Goal: Task Accomplishment & Management: Manage account settings

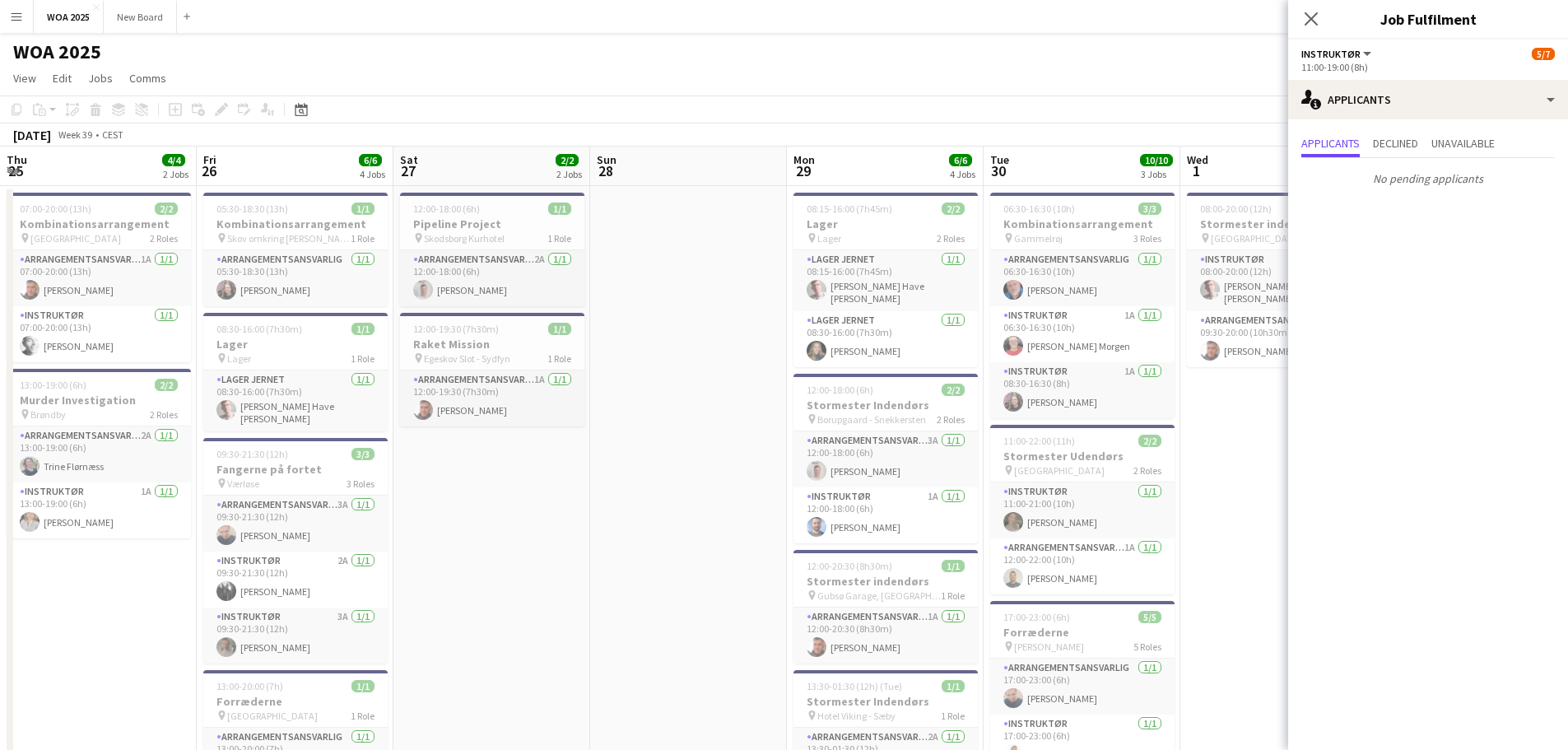
scroll to position [0, 471]
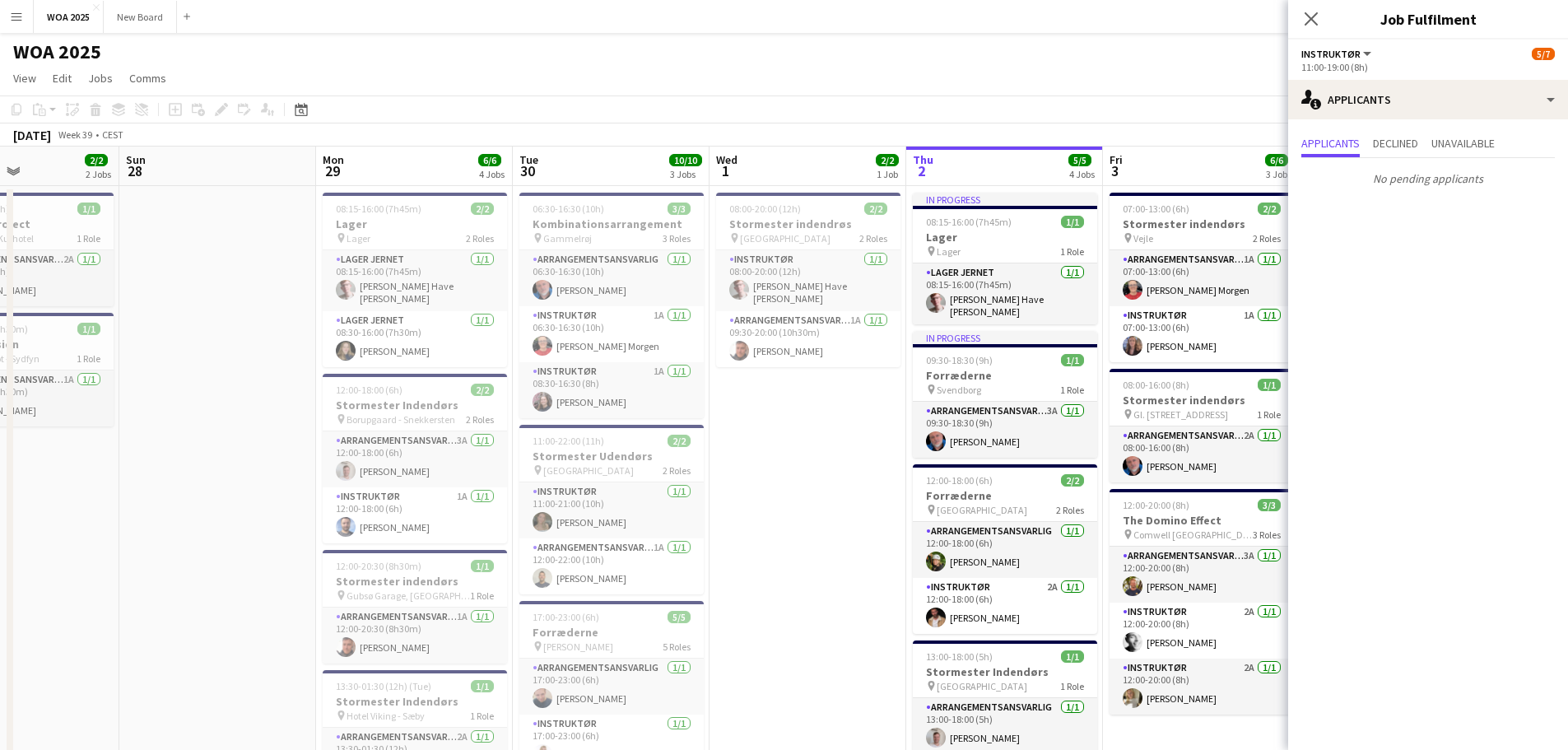
drag, startPoint x: 1108, startPoint y: 96, endPoint x: 967, endPoint y: 128, distance: 144.6
click at [777, 107] on app-toolbar "Copy Paste Paste Ctrl+V Paste with crew Ctrl+Shift+V Paste linked Job [GEOGRAPH…" at bounding box center [784, 109] width 1568 height 28
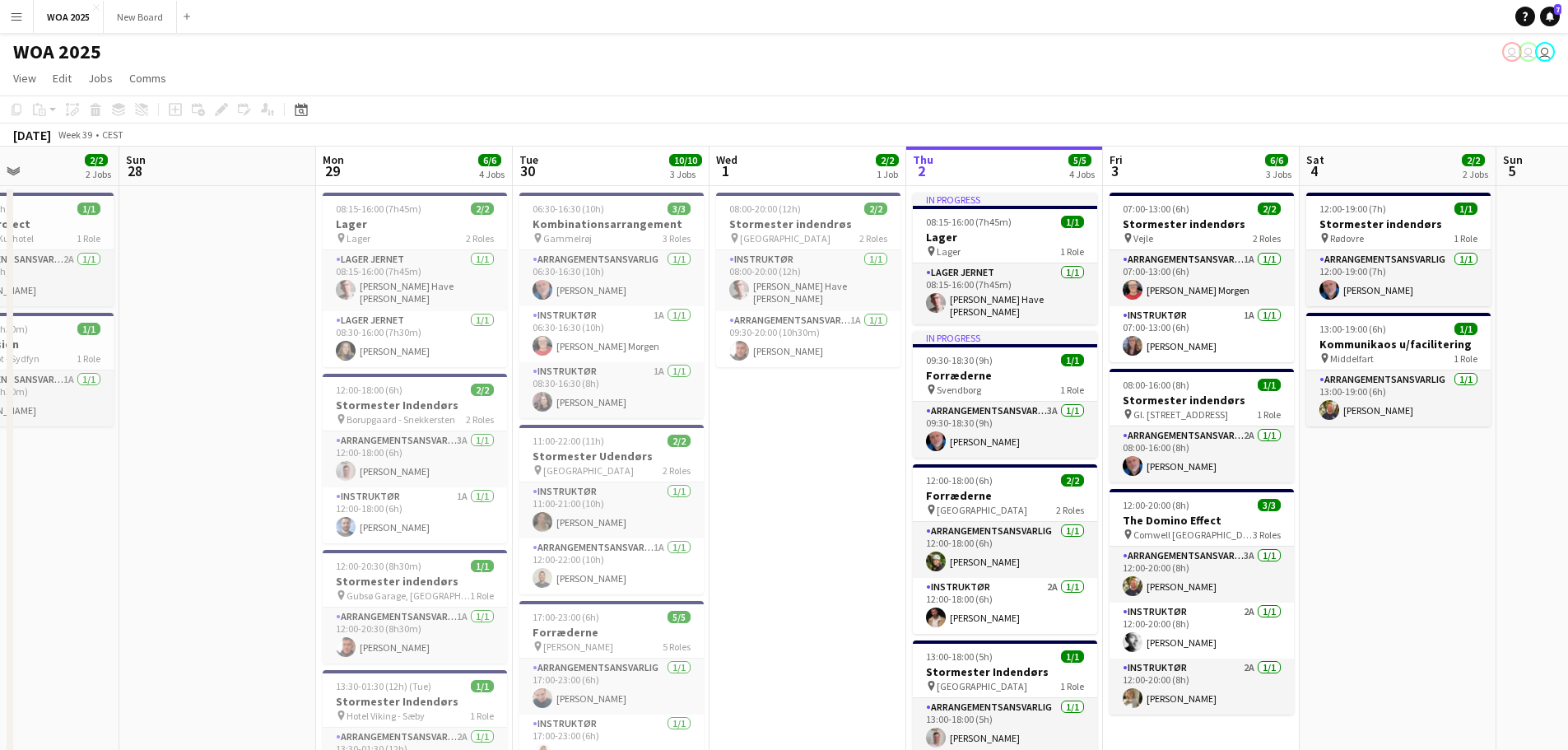
drag, startPoint x: 1224, startPoint y: 145, endPoint x: 774, endPoint y: 147, distance: 450.0
click at [774, 147] on app-calendar "Copy Paste Paste Ctrl+V Paste with crew Ctrl+Shift+V Paste linked Job [GEOGRAPH…" at bounding box center [784, 641] width 1568 height 1091
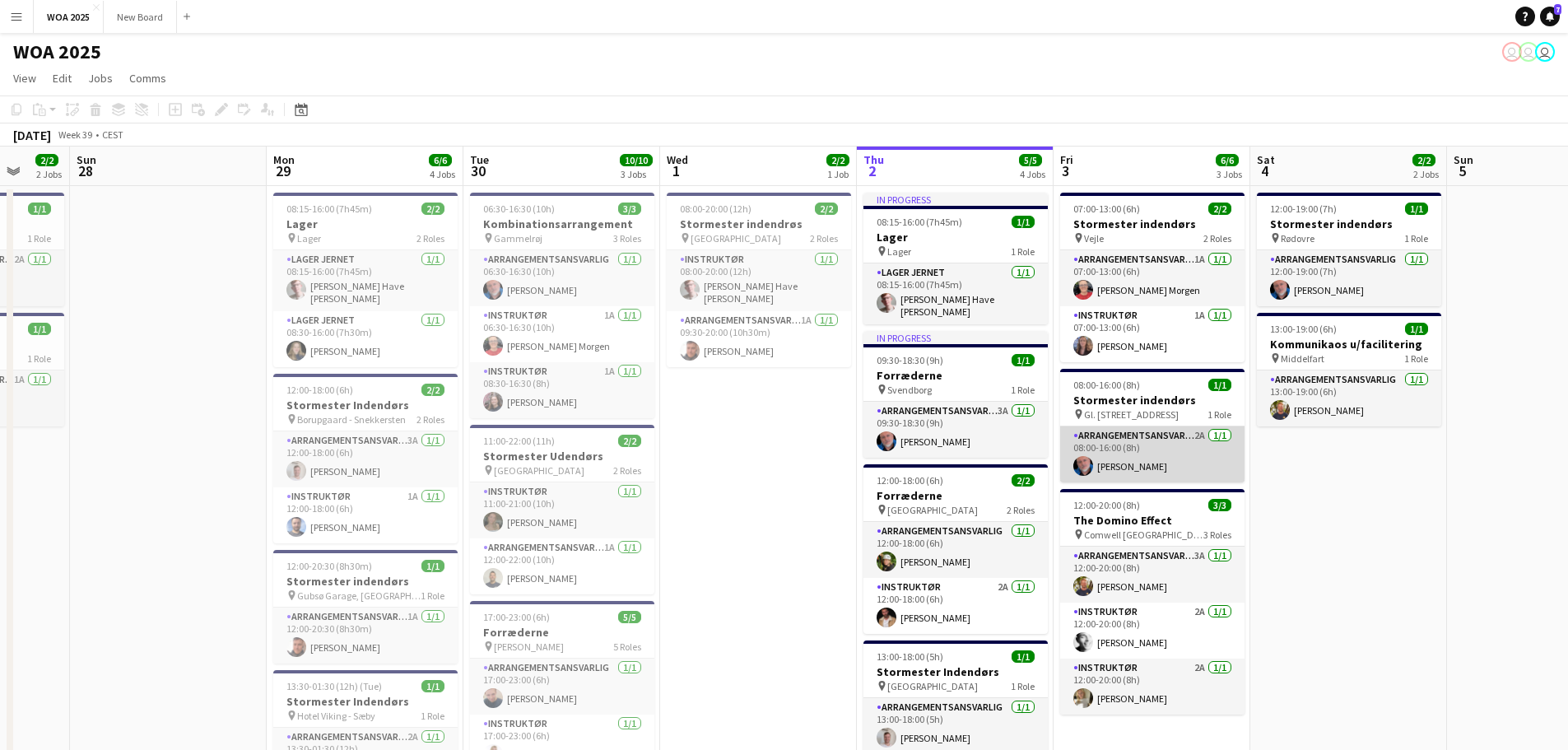
scroll to position [0, 579]
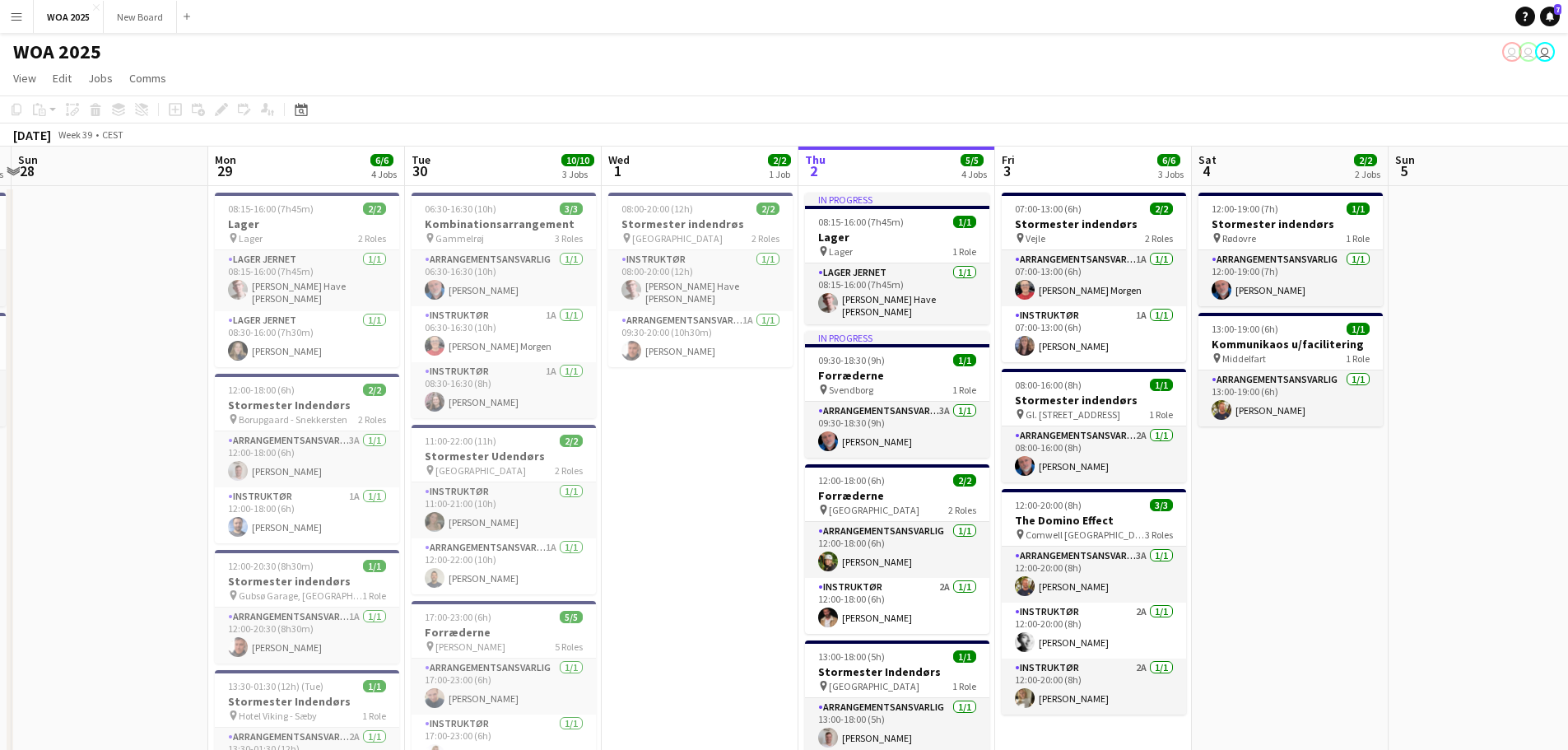
click at [902, 61] on div "WOA 2025 user user user" at bounding box center [784, 48] width 1568 height 31
drag, startPoint x: 1095, startPoint y: 87, endPoint x: 924, endPoint y: 108, distance: 172.3
click at [924, 108] on app-board "WOA 2025 user user user View Day view expanded Day view collapsed Month view Da…" at bounding box center [784, 609] width 1568 height 1154
drag, startPoint x: 949, startPoint y: 381, endPoint x: 804, endPoint y: 404, distance: 146.8
click at [804, 404] on app-calendar-viewport "Thu 25 4/4 2 Jobs Fri 26 6/6 4 Jobs Sat 27 2/2 2 Jobs Sun 28 Mon 29 6/6 4 Jobs …" at bounding box center [784, 667] width 1568 height 1040
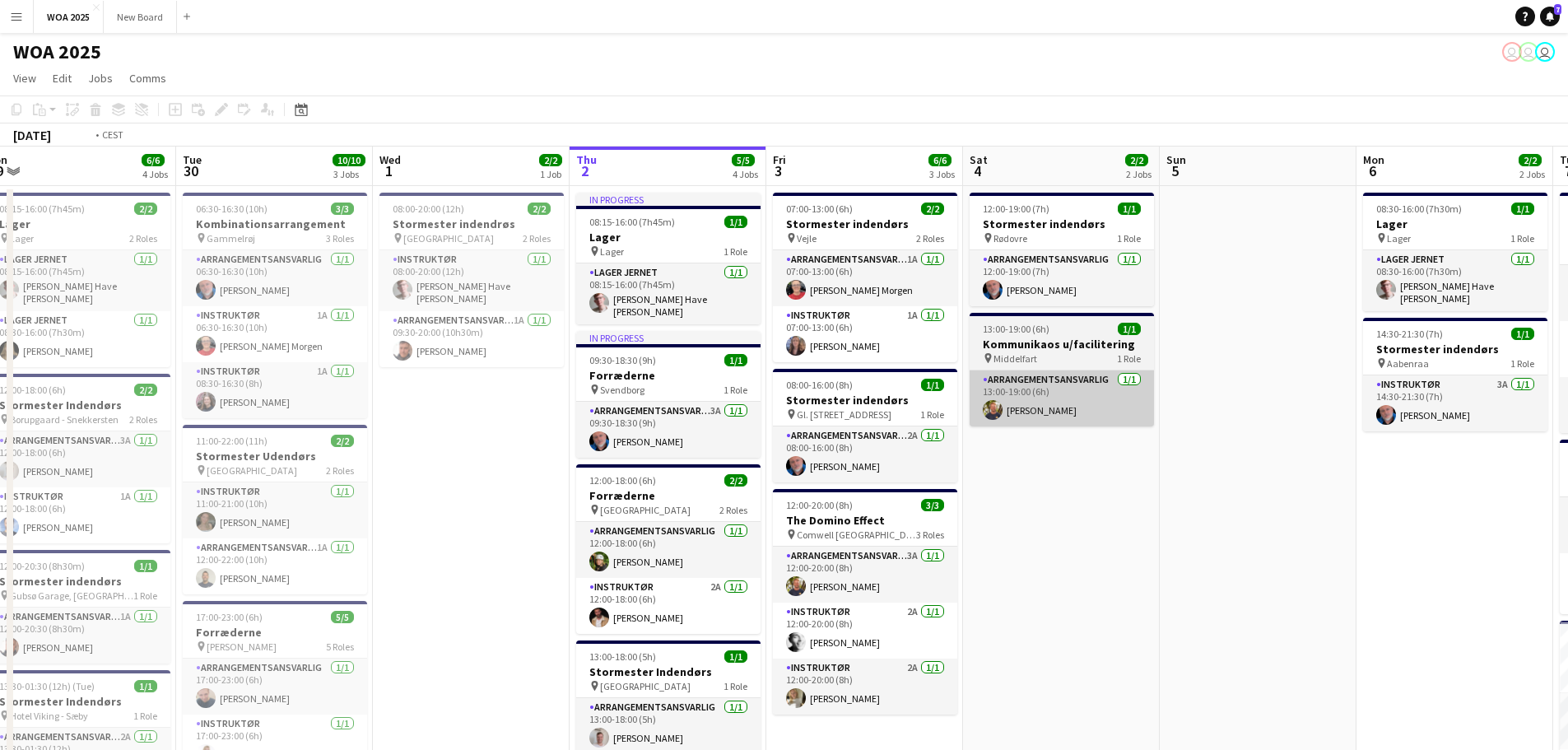
drag, startPoint x: 1002, startPoint y: 424, endPoint x: 865, endPoint y: 420, distance: 137.1
click at [861, 421] on app-calendar-viewport "Fri 26 6/6 4 Jobs Sat 27 2/2 2 Jobs Sun 28 Mon 29 6/6 4 Jobs Tue 30 10/10 3 Job…" at bounding box center [784, 667] width 1568 height 1040
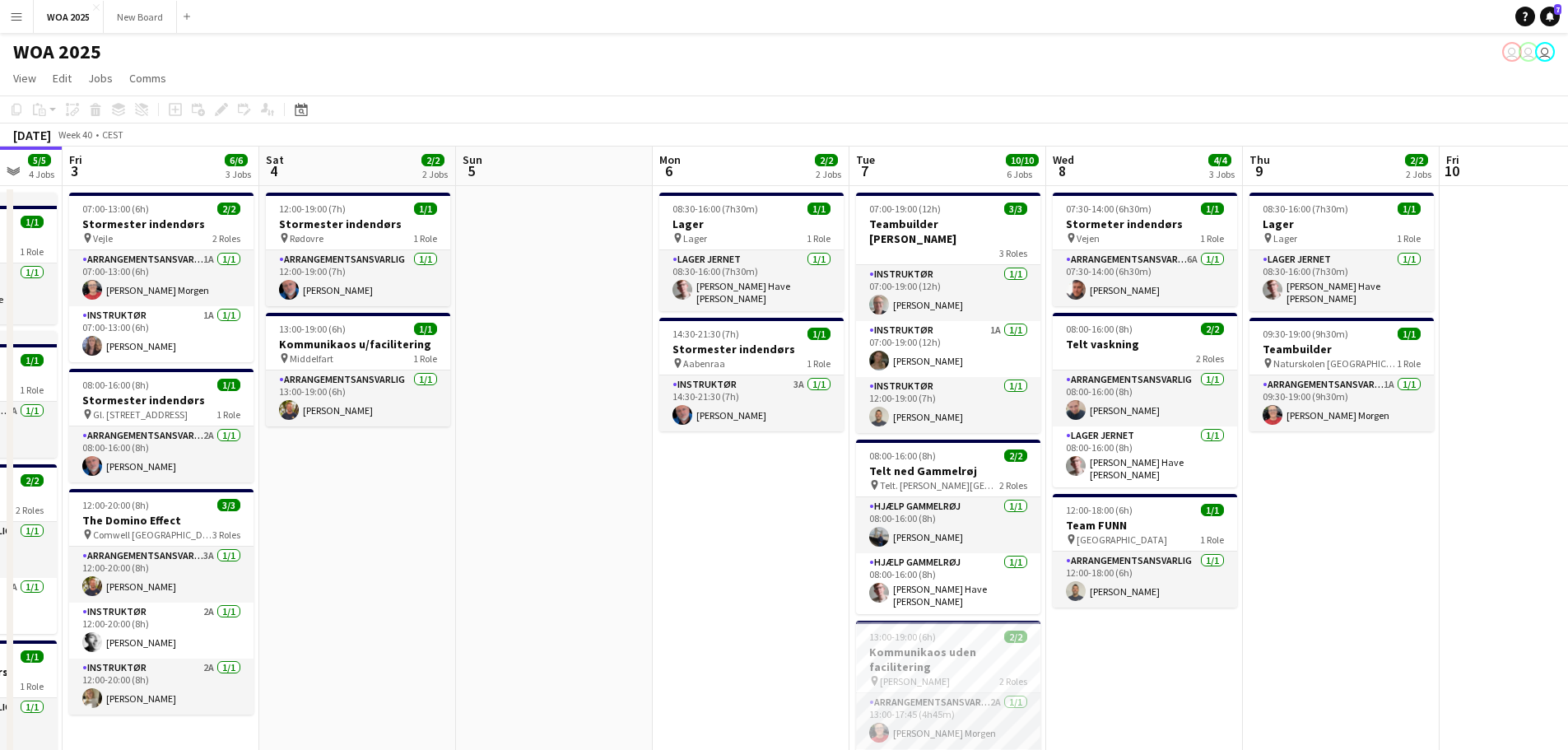
scroll to position [0, 610]
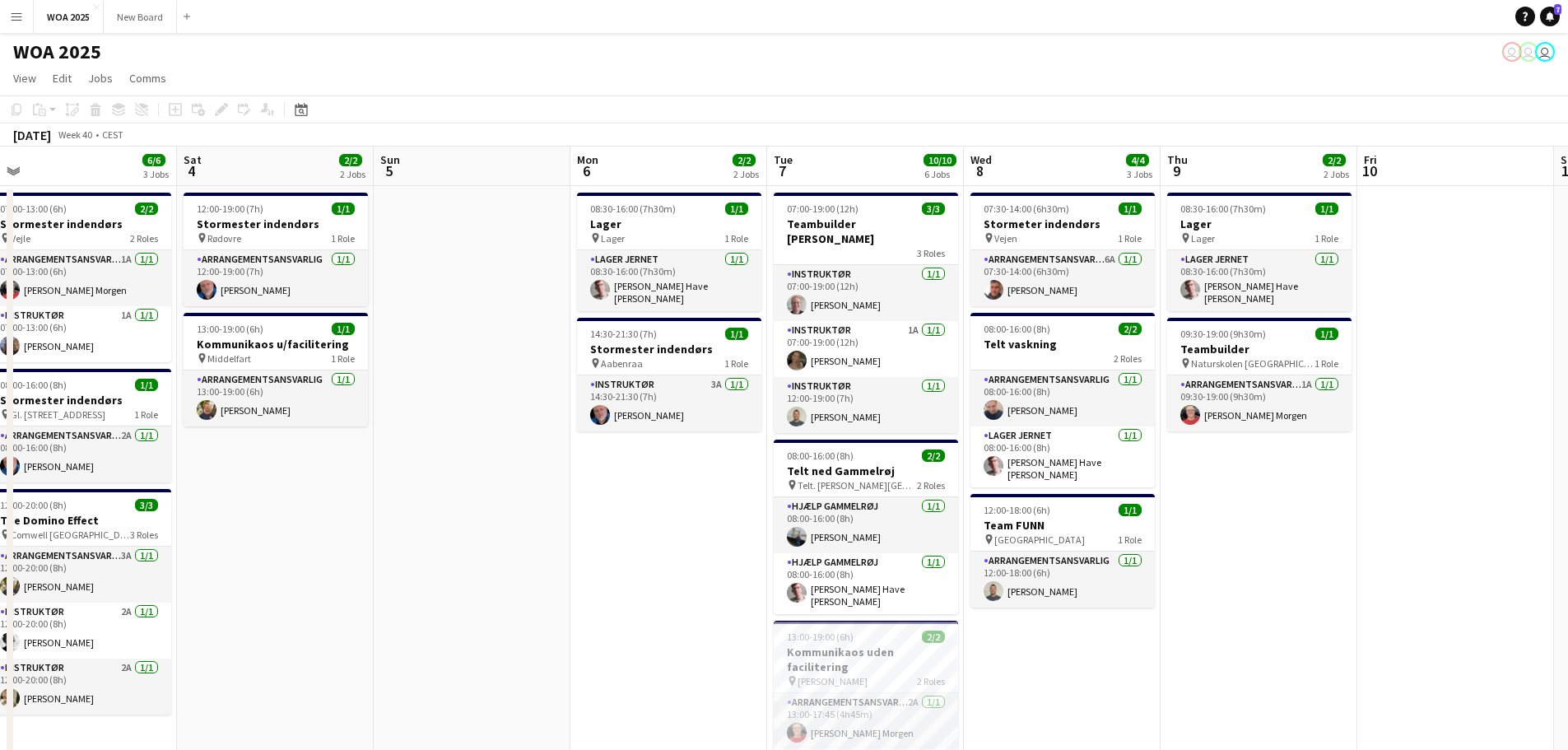
click at [550, 450] on app-calendar-viewport "Tue 30 10/10 3 Jobs Wed 1 2/2 1 Job Thu 2 5/5 4 Jobs Fri 3 6/6 3 Jobs Sat 4 2/2…" at bounding box center [784, 667] width 1568 height 1040
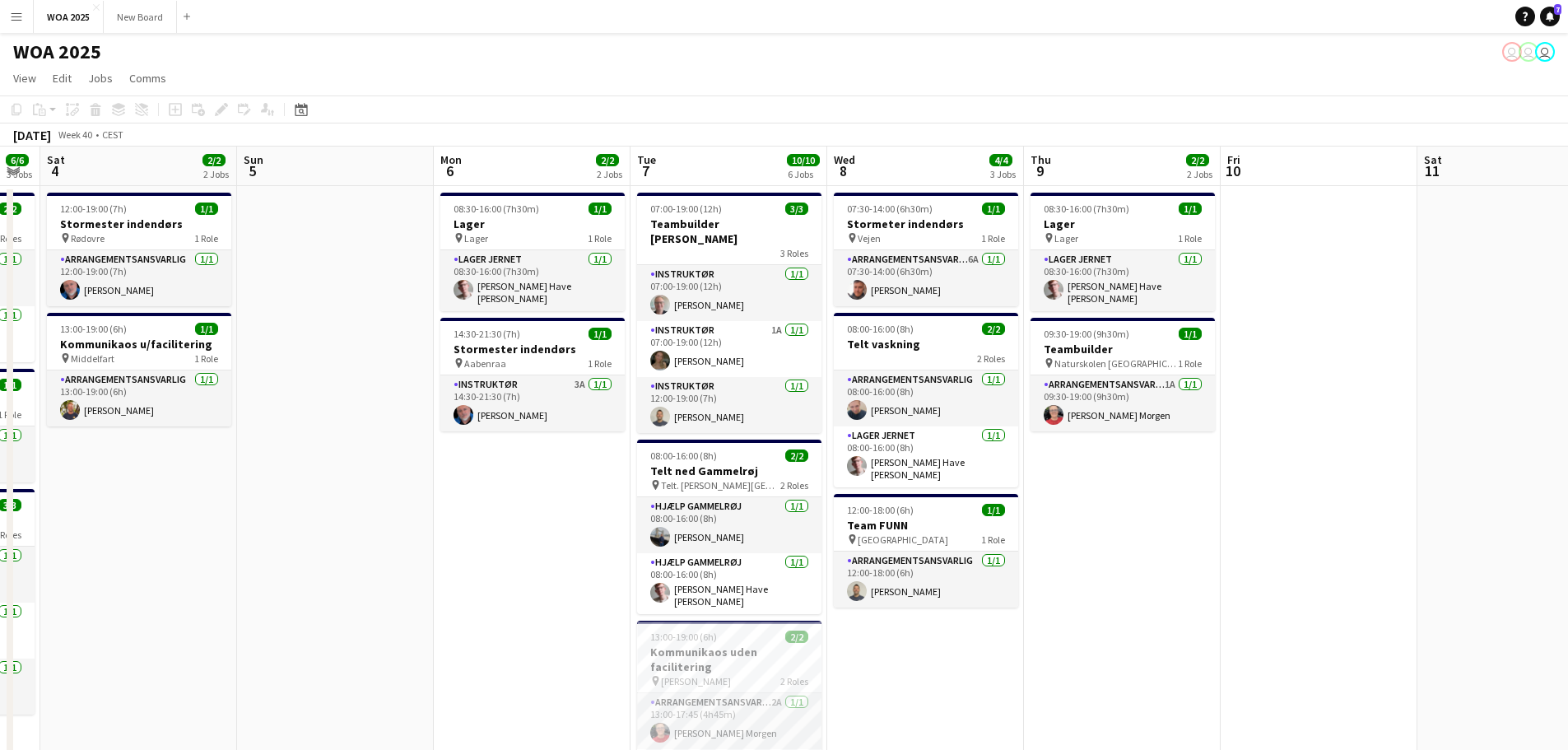
drag, startPoint x: 645, startPoint y: 481, endPoint x: 509, endPoint y: 463, distance: 137.2
click at [509, 463] on app-calendar-viewport "Wed 1 2/2 1 Job Thu 2 5/5 4 Jobs Fri 3 6/6 3 Jobs Sat 4 2/2 2 Jobs Sun 5 Mon 6 …" at bounding box center [784, 667] width 1568 height 1040
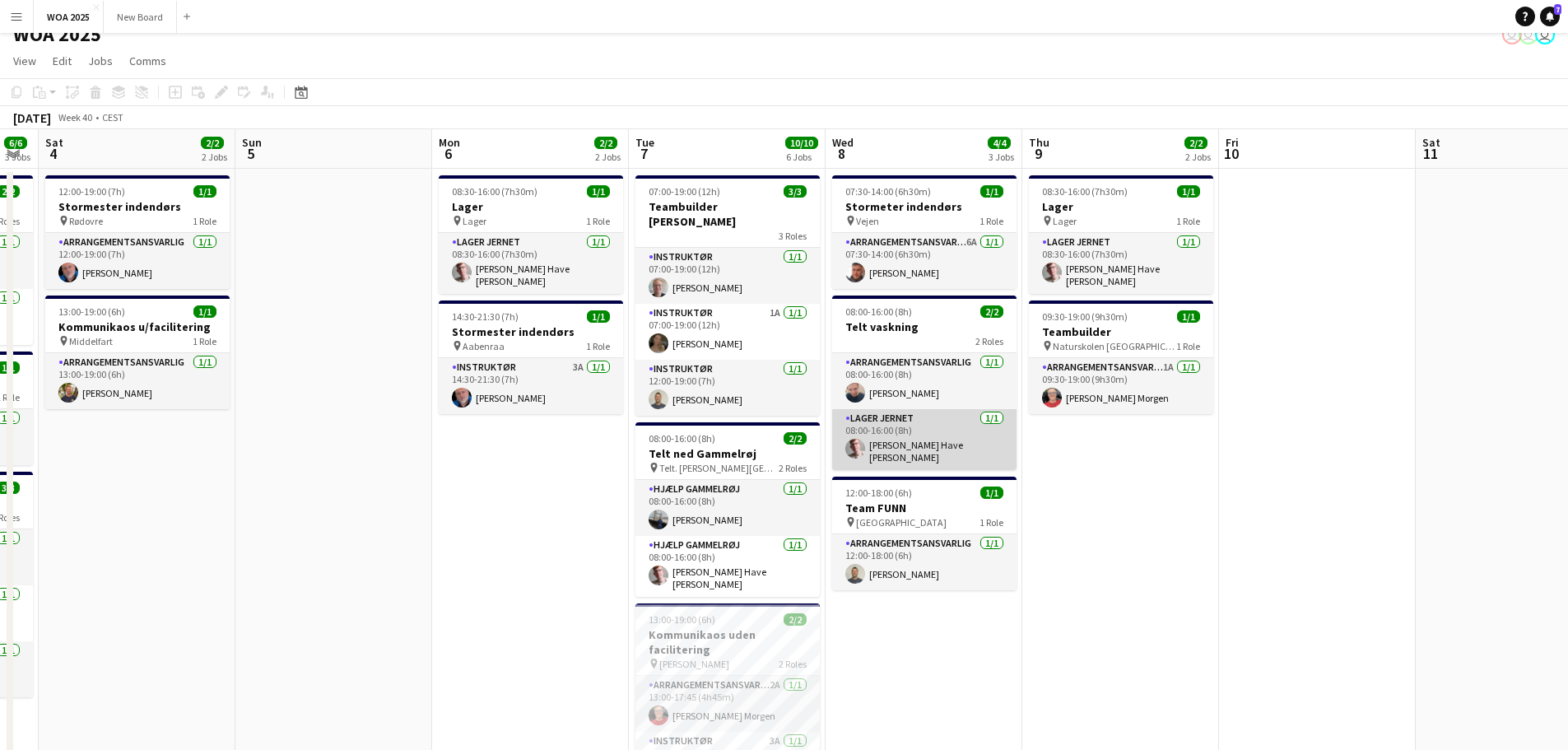
scroll to position [0, 0]
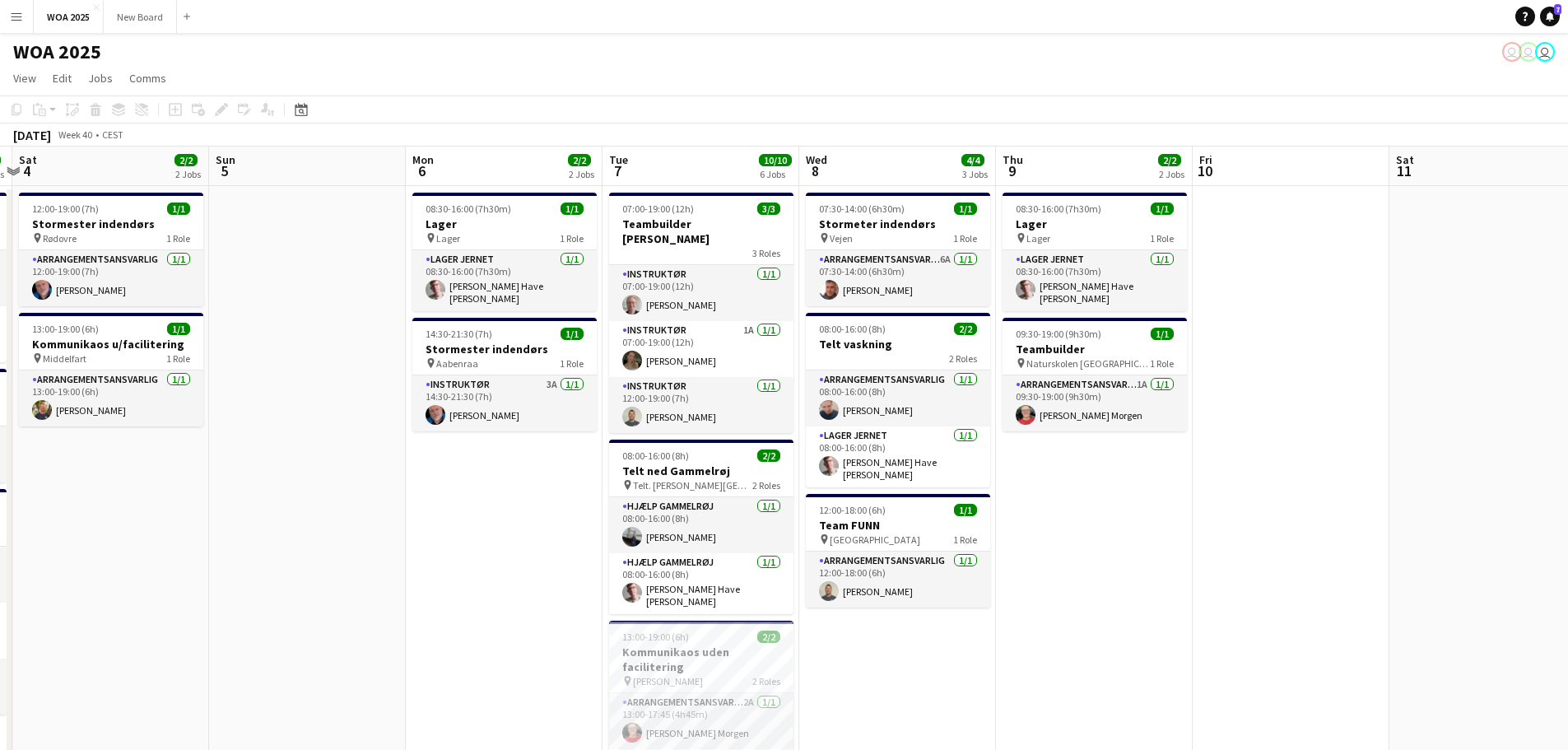
drag, startPoint x: 1398, startPoint y: 447, endPoint x: 1097, endPoint y: 468, distance: 301.7
click at [1097, 468] on app-calendar-viewport "Wed 1 2/2 1 Job Thu 2 5/5 4 Jobs Fri 3 6/6 3 Jobs Sat 4 2/2 2 Jobs Sun 5 Mon 6 …" at bounding box center [784, 667] width 1568 height 1040
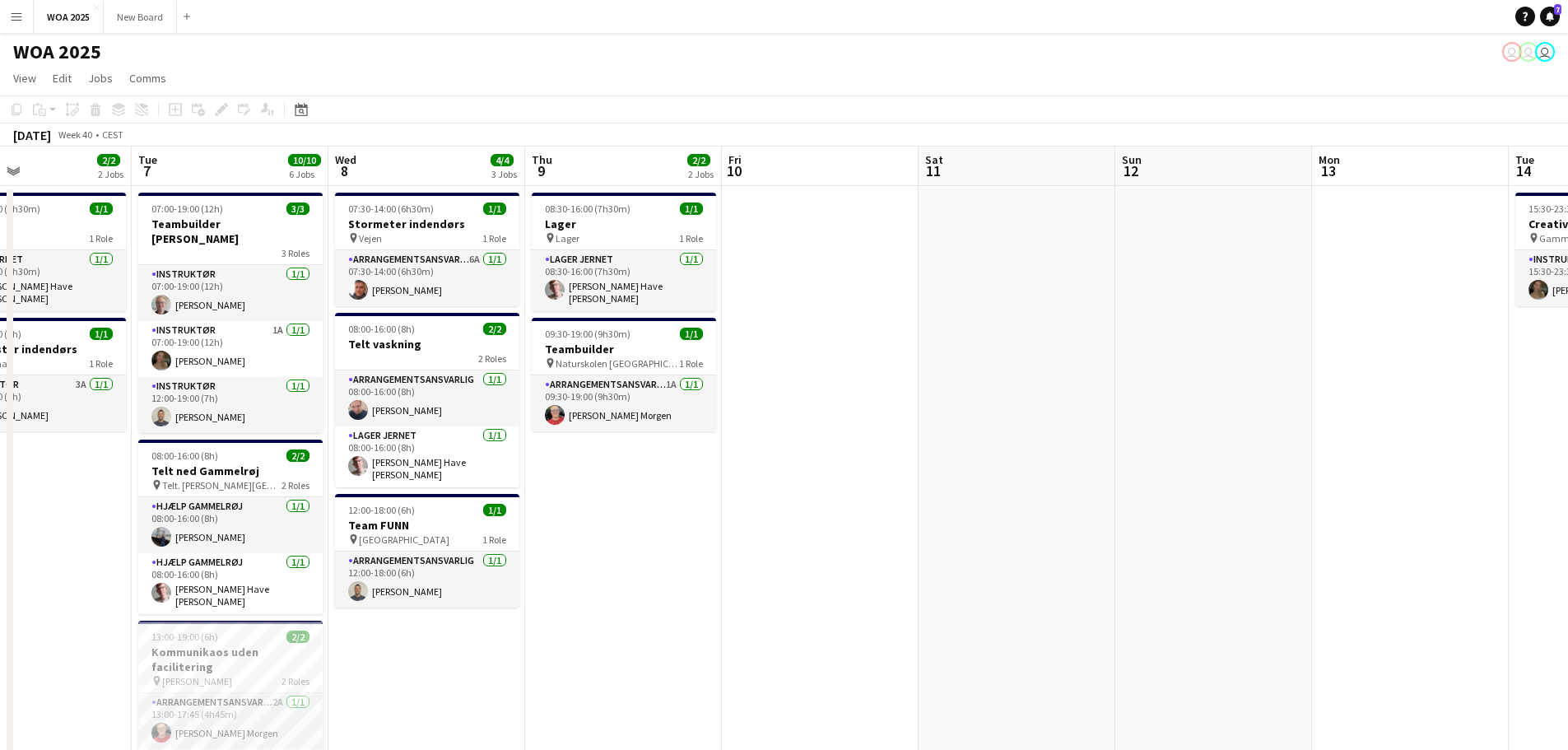
scroll to position [0, 647]
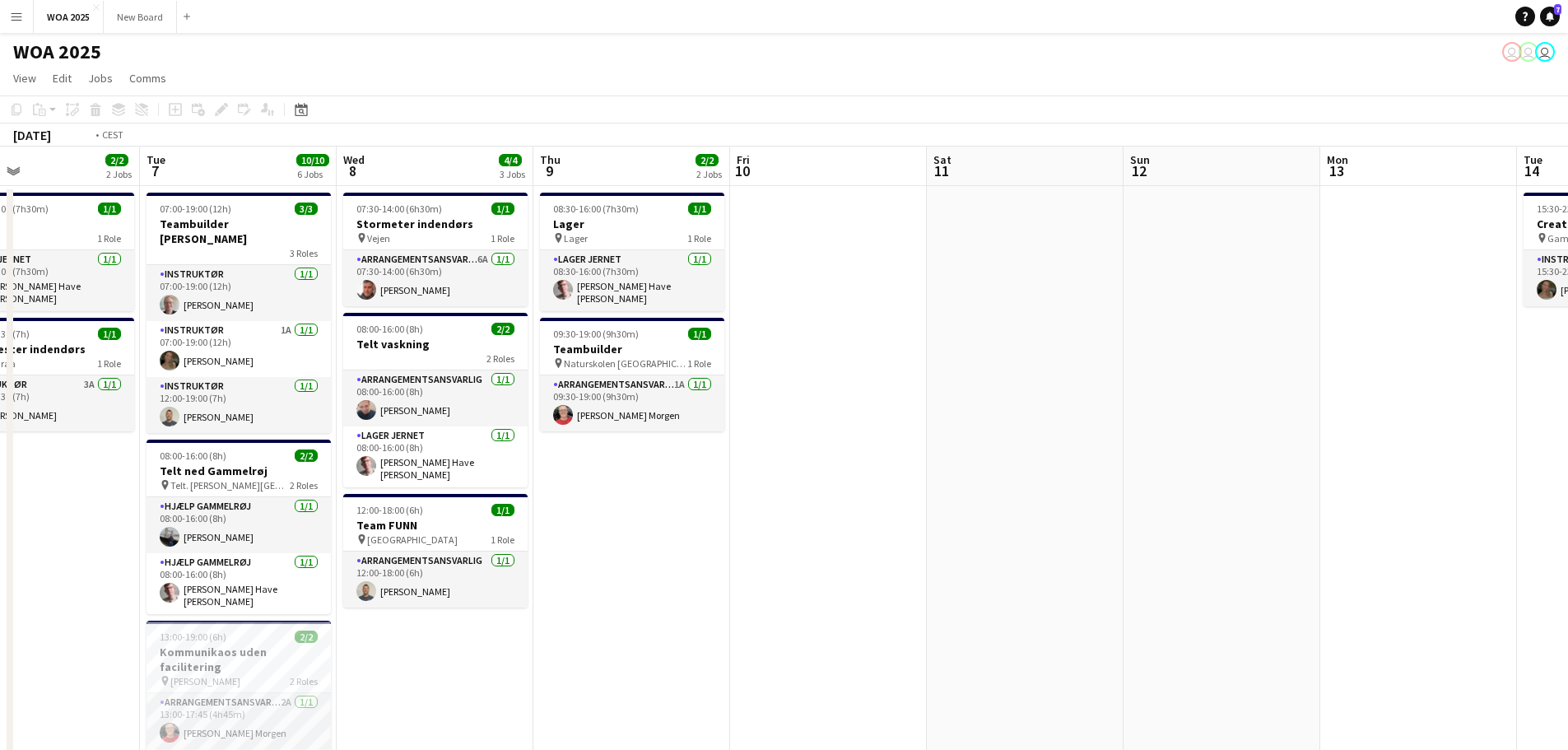
drag, startPoint x: 1294, startPoint y: 436, endPoint x: 1123, endPoint y: 456, distance: 172.2
click at [1123, 456] on app-calendar-viewport "Fri 3 6/6 3 Jobs Sat 4 2/2 2 Jobs Sun 5 Mon 6 2/2 2 Jobs Tue 7 10/10 6 Jobs Wed…" at bounding box center [784, 667] width 1568 height 1040
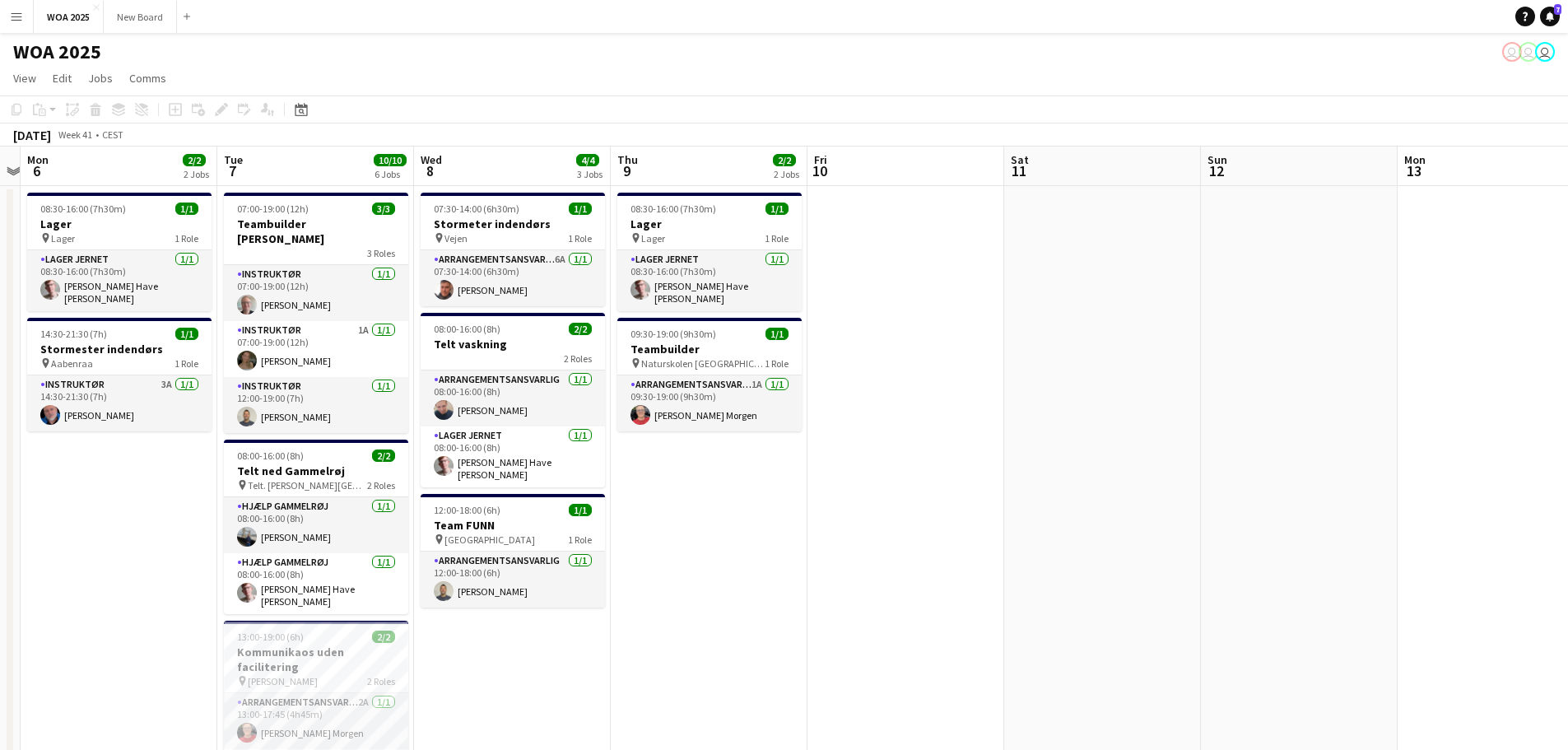
drag, startPoint x: 884, startPoint y: 319, endPoint x: 663, endPoint y: 334, distance: 221.5
click at [624, 334] on app-calendar-viewport "Fri 3 6/6 3 Jobs Sat 4 2/2 2 Jobs Sun 5 Mon 6 2/2 2 Jobs Tue 7 10/10 6 Jobs Wed…" at bounding box center [784, 667] width 1568 height 1040
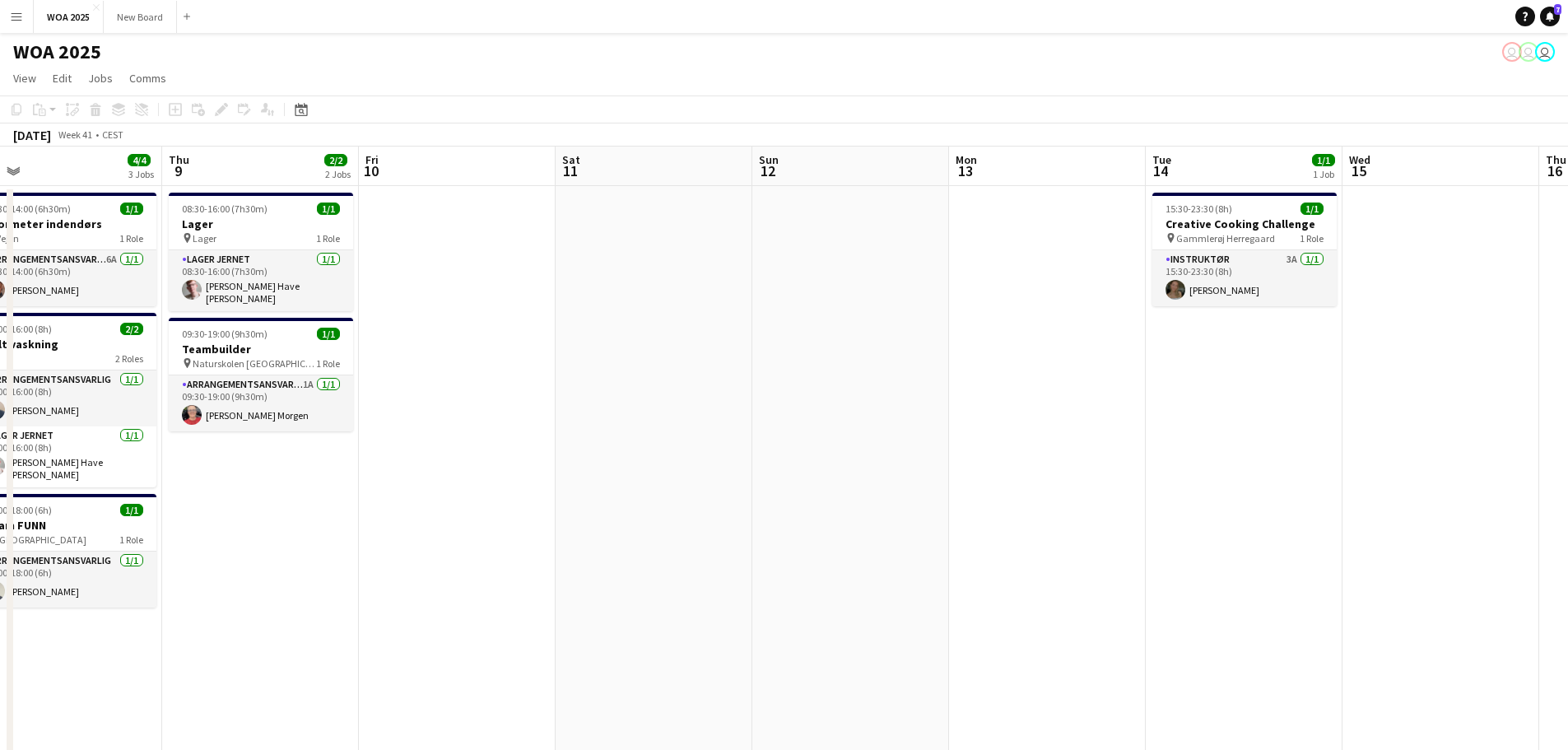
drag, startPoint x: 1029, startPoint y: 331, endPoint x: 714, endPoint y: 365, distance: 316.8
click at [719, 364] on app-calendar-viewport "Sun 5 Mon 6 2/2 2 Jobs Tue 7 10/10 6 Jobs Wed 8 4/4 3 Jobs Thu 9 2/2 2 Jobs Fri…" at bounding box center [784, 667] width 1568 height 1040
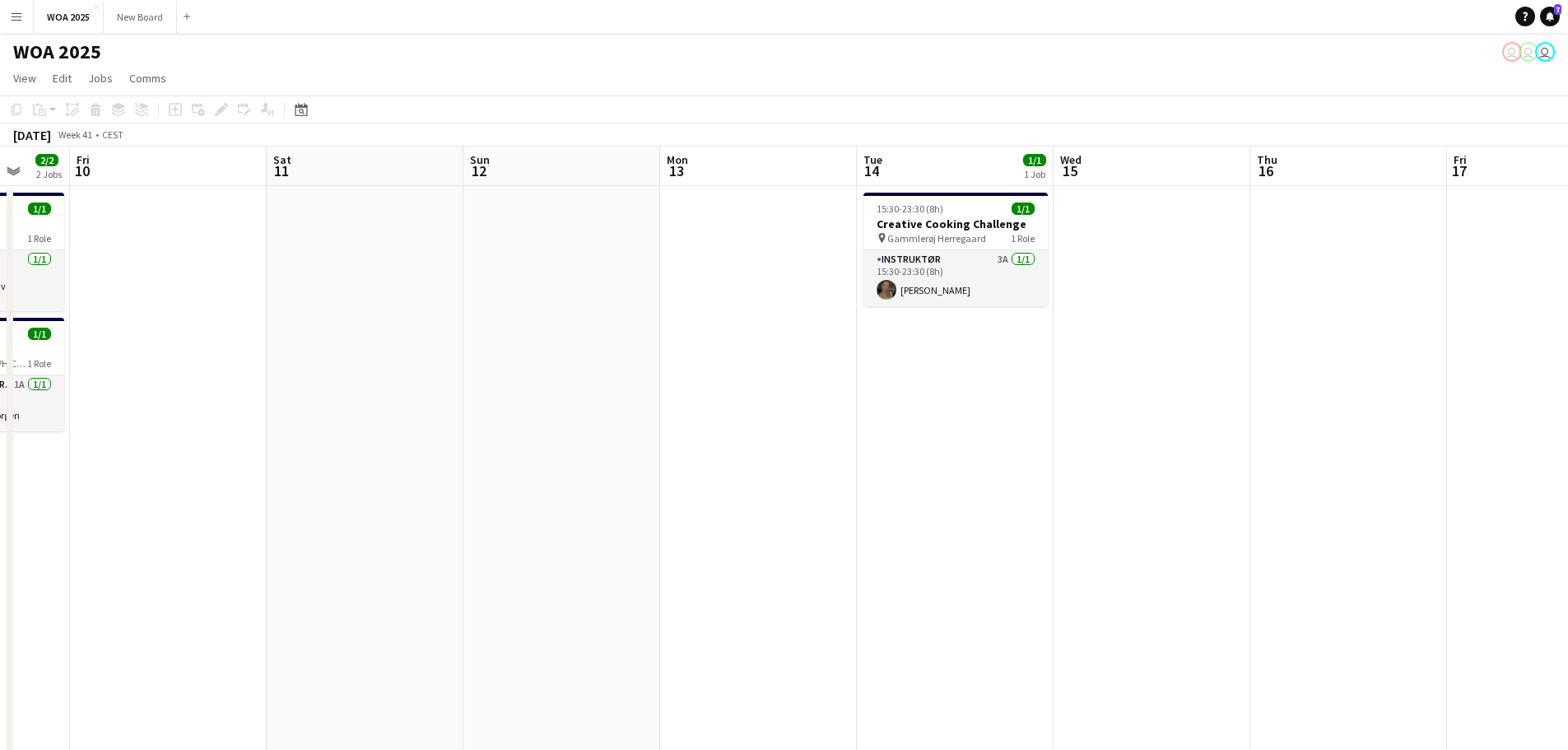
drag, startPoint x: 1103, startPoint y: 344, endPoint x: 703, endPoint y: 388, distance: 402.4
click at [712, 388] on app-calendar-viewport "Tue 7 10/10 6 Jobs Wed 8 4/4 3 Jobs Thu 9 2/2 2 Jobs Fri 10 Sat 11 Sun 12 Mon 1…" at bounding box center [784, 667] width 1568 height 1040
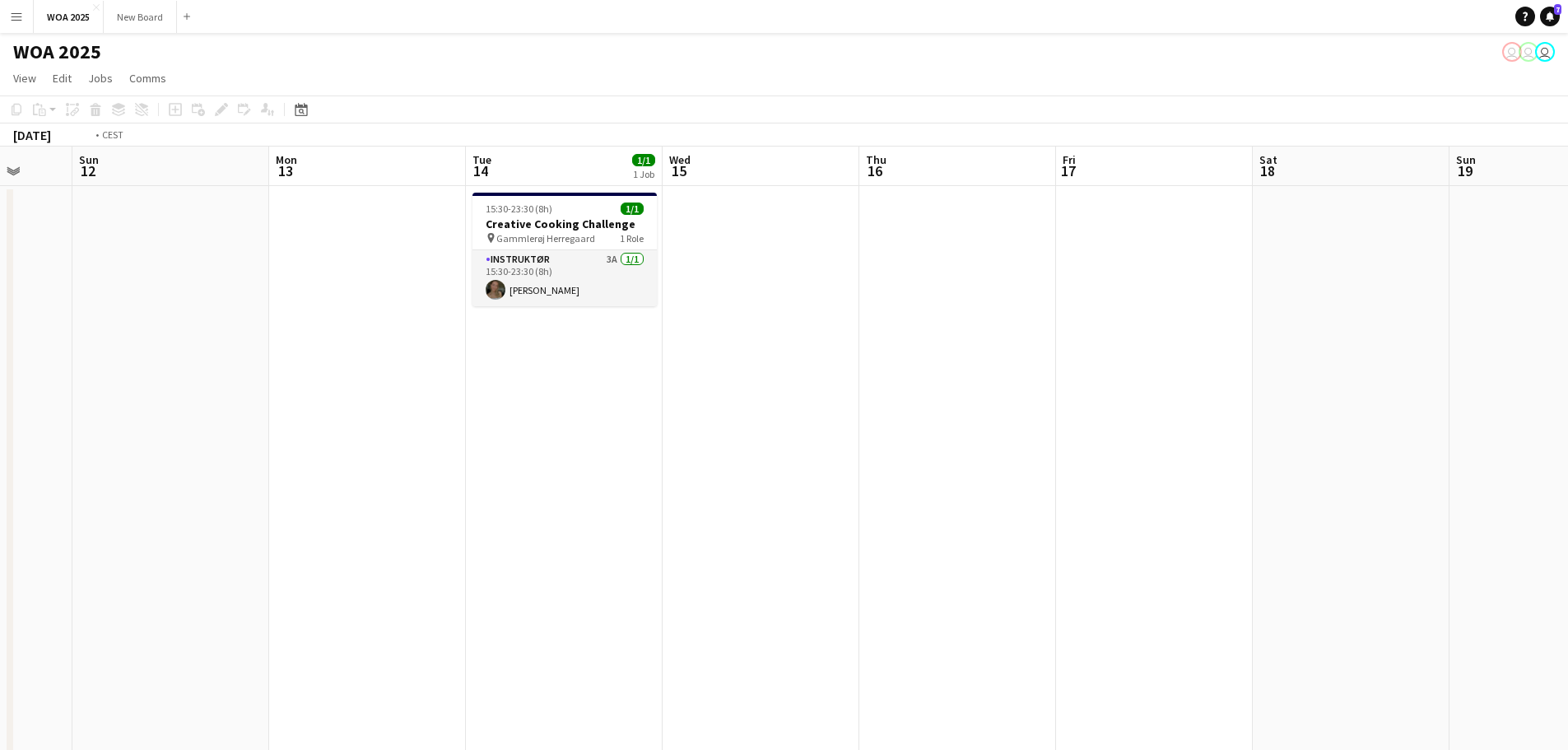
drag, startPoint x: 1144, startPoint y: 345, endPoint x: 742, endPoint y: 400, distance: 405.7
click at [740, 399] on app-calendar-viewport "Thu 9 2/2 2 Jobs Fri 10 Sat 11 Sun 12 Mon 13 Tue 14 1/1 1 Job Wed 15 Thu 16 Fri…" at bounding box center [784, 667] width 1568 height 1040
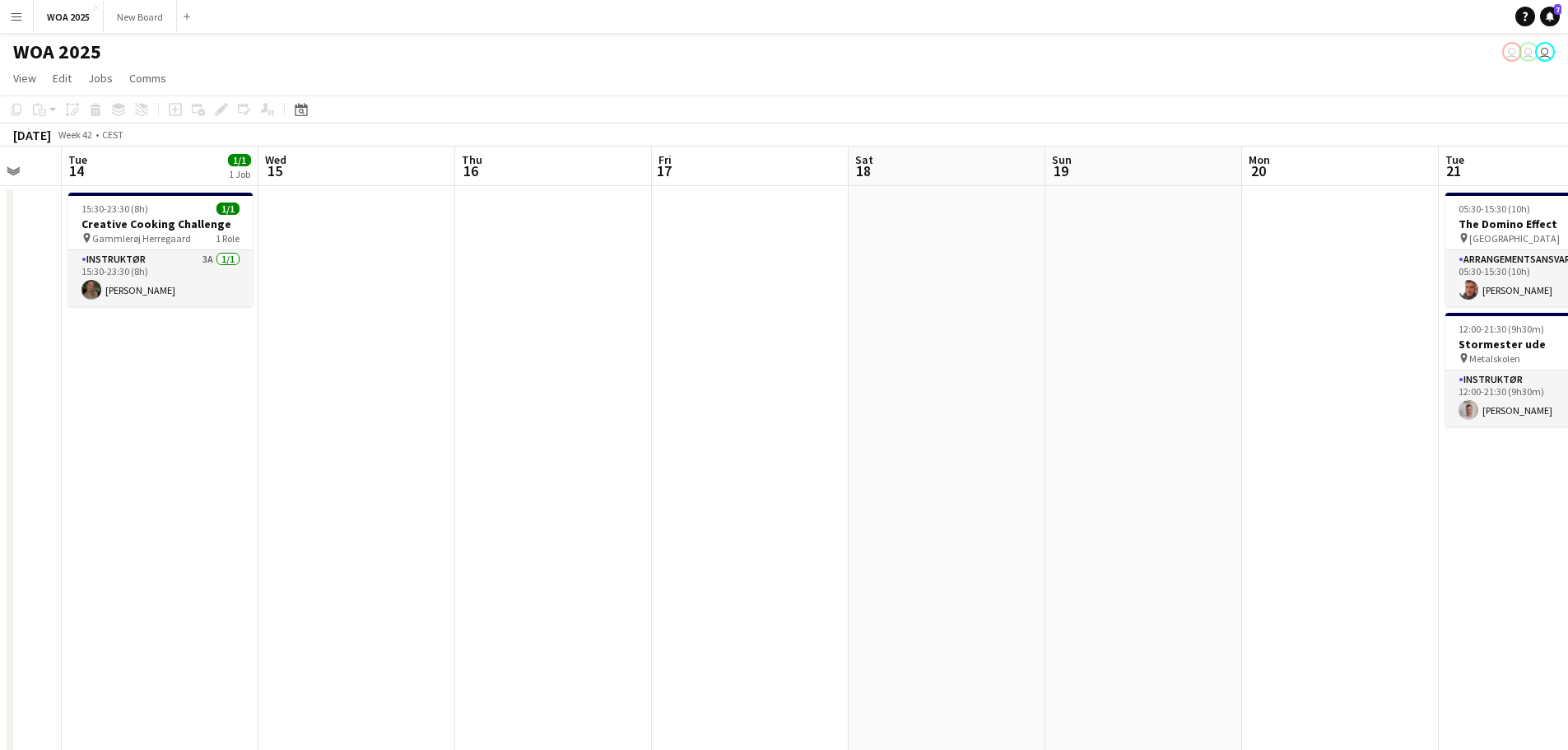
drag, startPoint x: 1223, startPoint y: 354, endPoint x: 872, endPoint y: 400, distance: 354.0
click at [854, 404] on app-calendar-viewport "Sat 11 Sun 12 Mon 13 Tue 14 1/1 1 Job Wed 15 Thu 16 Fri 17 Sat 18 Sun 19 Mon 20…" at bounding box center [784, 667] width 1568 height 1040
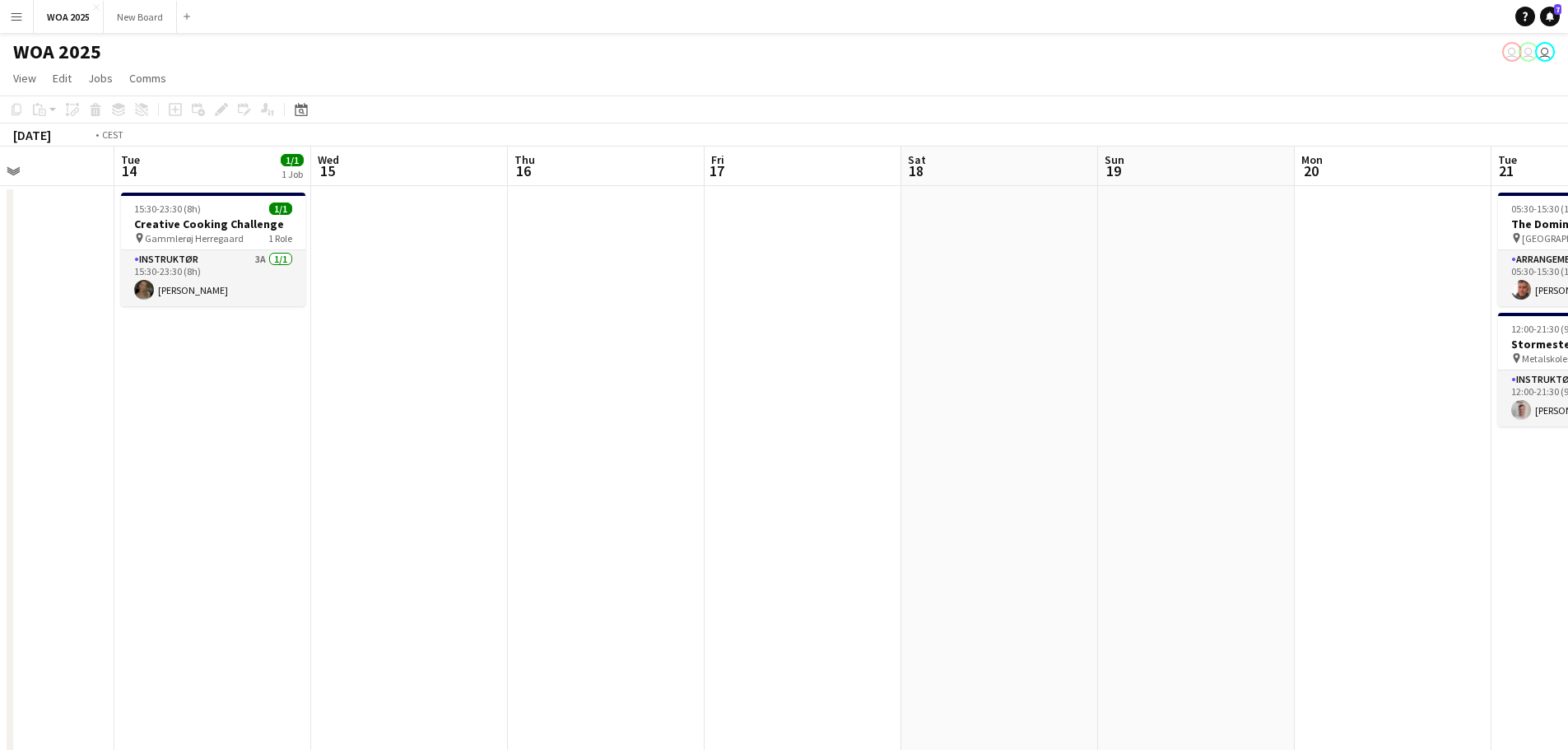
drag, startPoint x: 499, startPoint y: 374, endPoint x: 1325, endPoint y: 326, distance: 827.4
click at [1351, 320] on app-calendar-viewport "Sun 12 Mon 13 Tue 14 1/1 1 Job Wed 15 Thu 16 Fri 17 Sat 18 Sun 19 Mon 20 Tue 21…" at bounding box center [784, 667] width 1568 height 1040
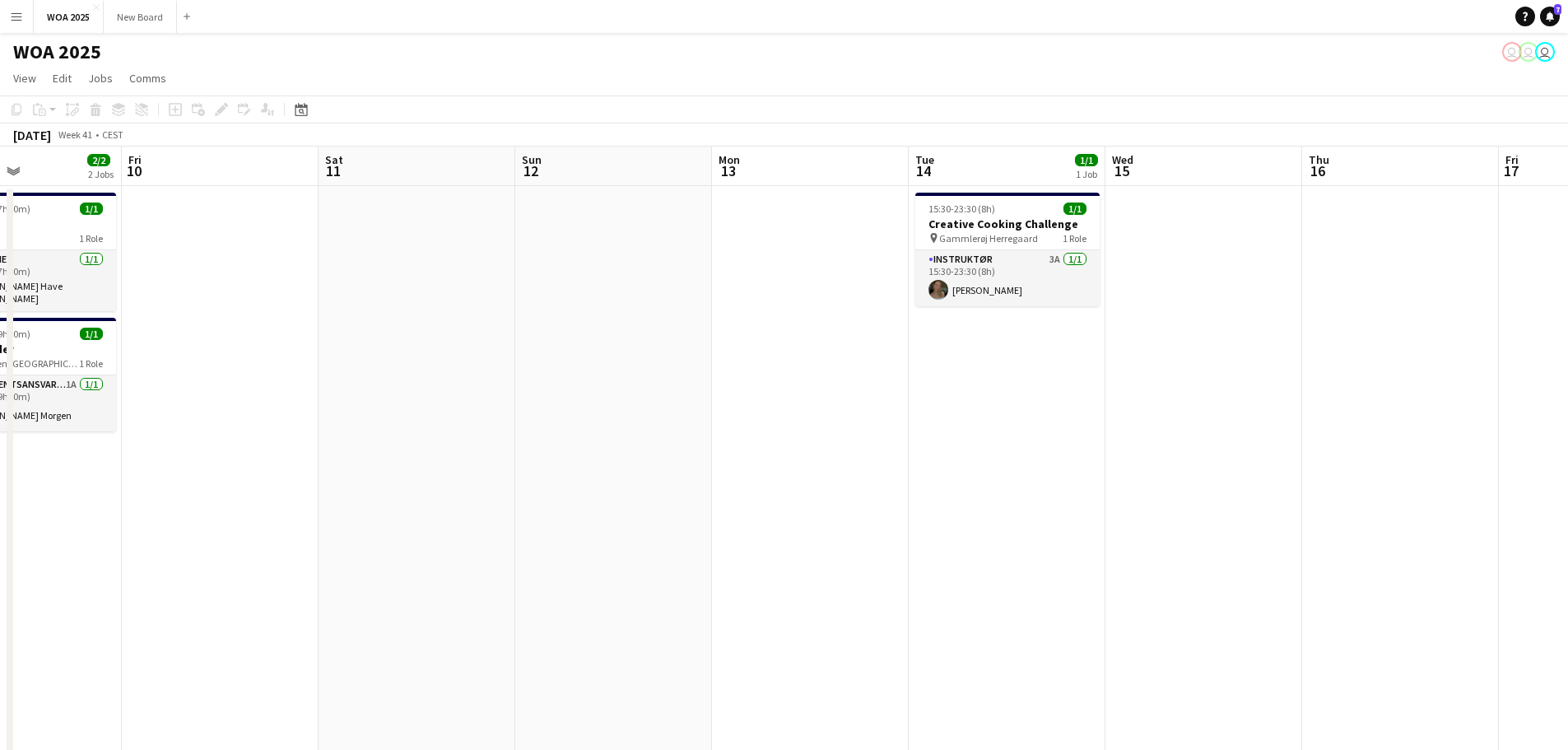
drag, startPoint x: 958, startPoint y: 377, endPoint x: 1453, endPoint y: 328, distance: 497.4
click at [1448, 328] on app-calendar-viewport "Wed 8 4/4 3 Jobs Thu 9 2/2 2 Jobs Fri 10 Sat 11 Sun 12 Mon 13 Tue 14 1/1 1 Job …" at bounding box center [784, 667] width 1568 height 1040
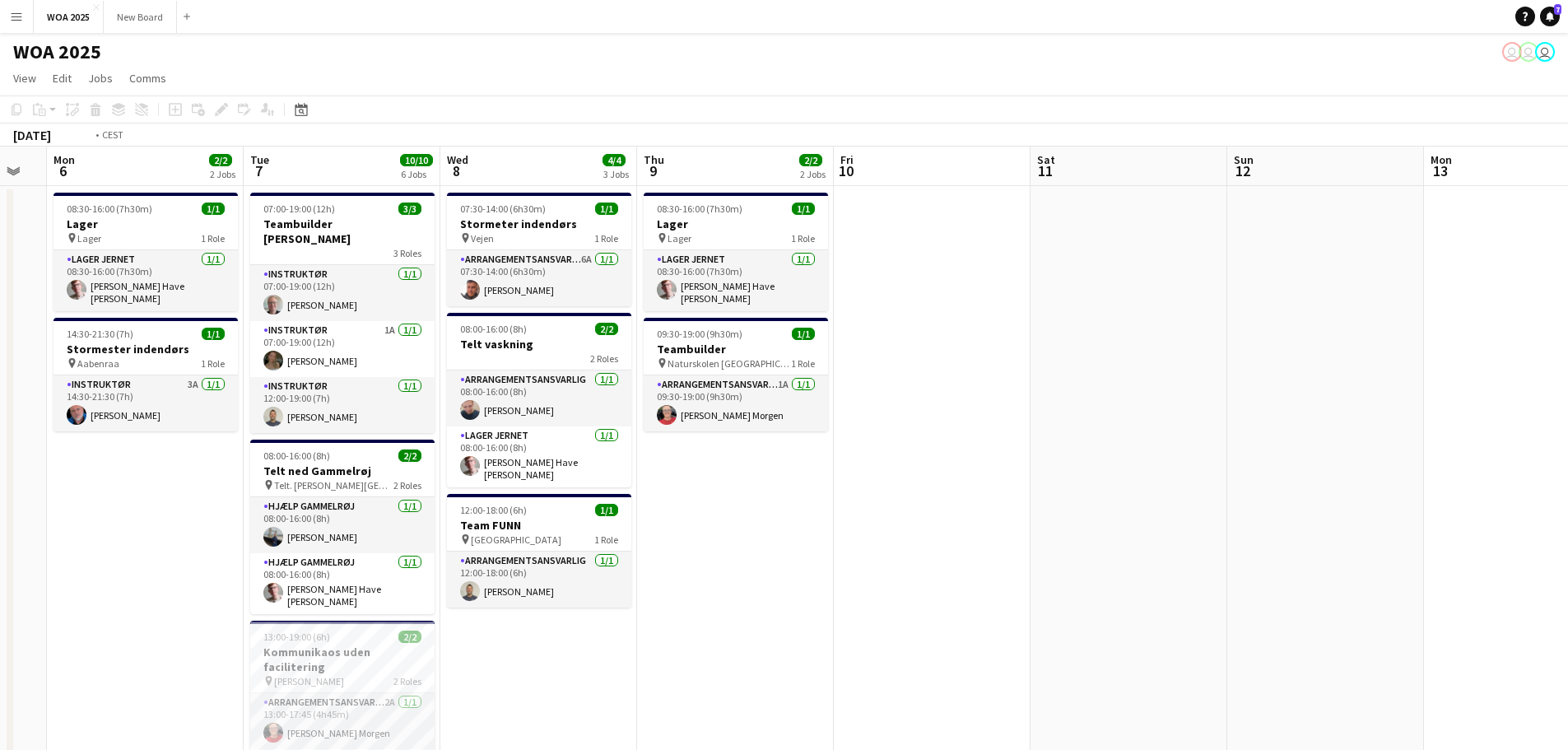
drag, startPoint x: 685, startPoint y: 370, endPoint x: 1330, endPoint y: 313, distance: 647.5
click at [1312, 313] on app-calendar-viewport "Sat 4 2/2 2 Jobs Sun 5 Mon 6 2/2 2 Jobs Tue 7 10/10 6 Jobs Wed 8 4/4 3 Jobs Thu…" at bounding box center [784, 667] width 1568 height 1040
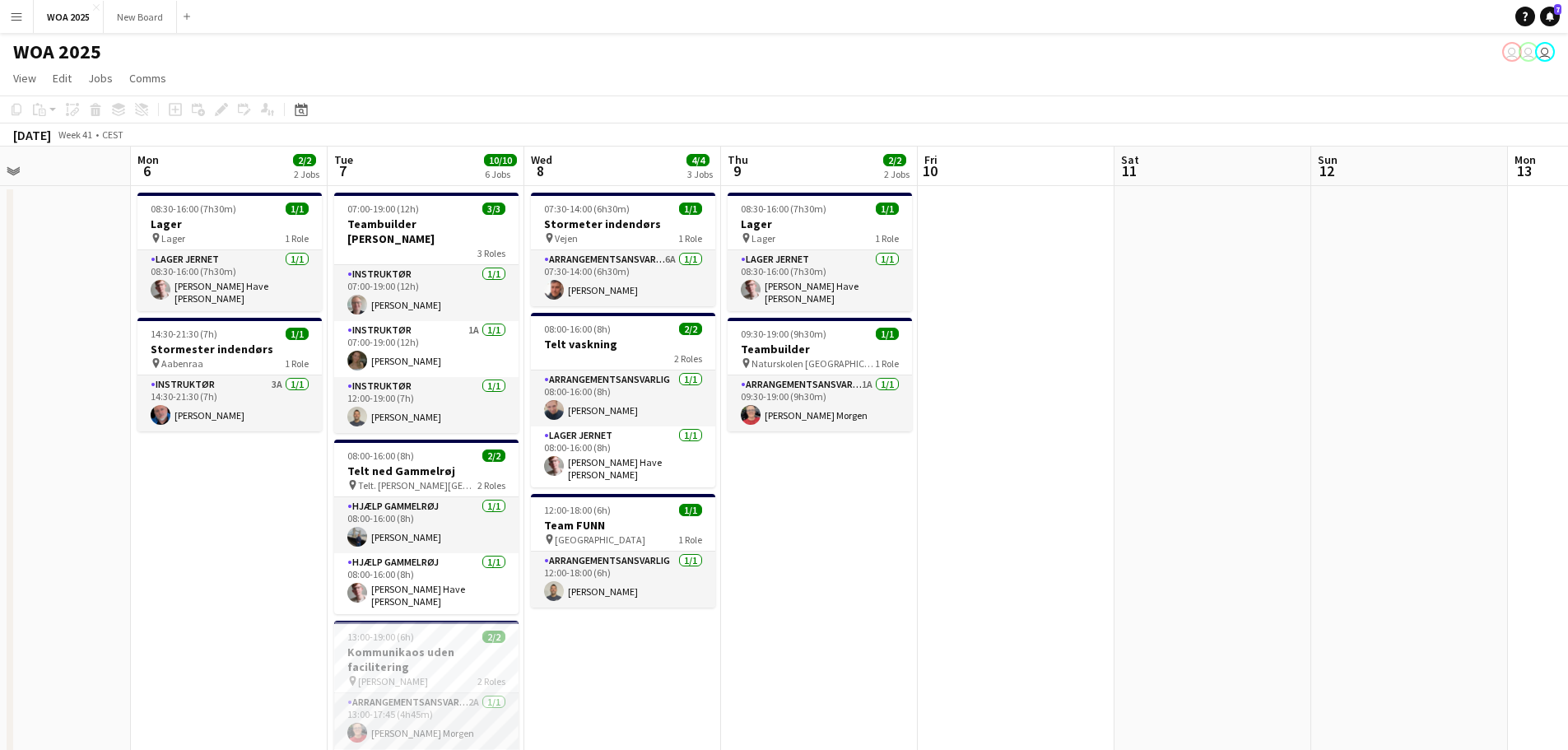
scroll to position [0, 384]
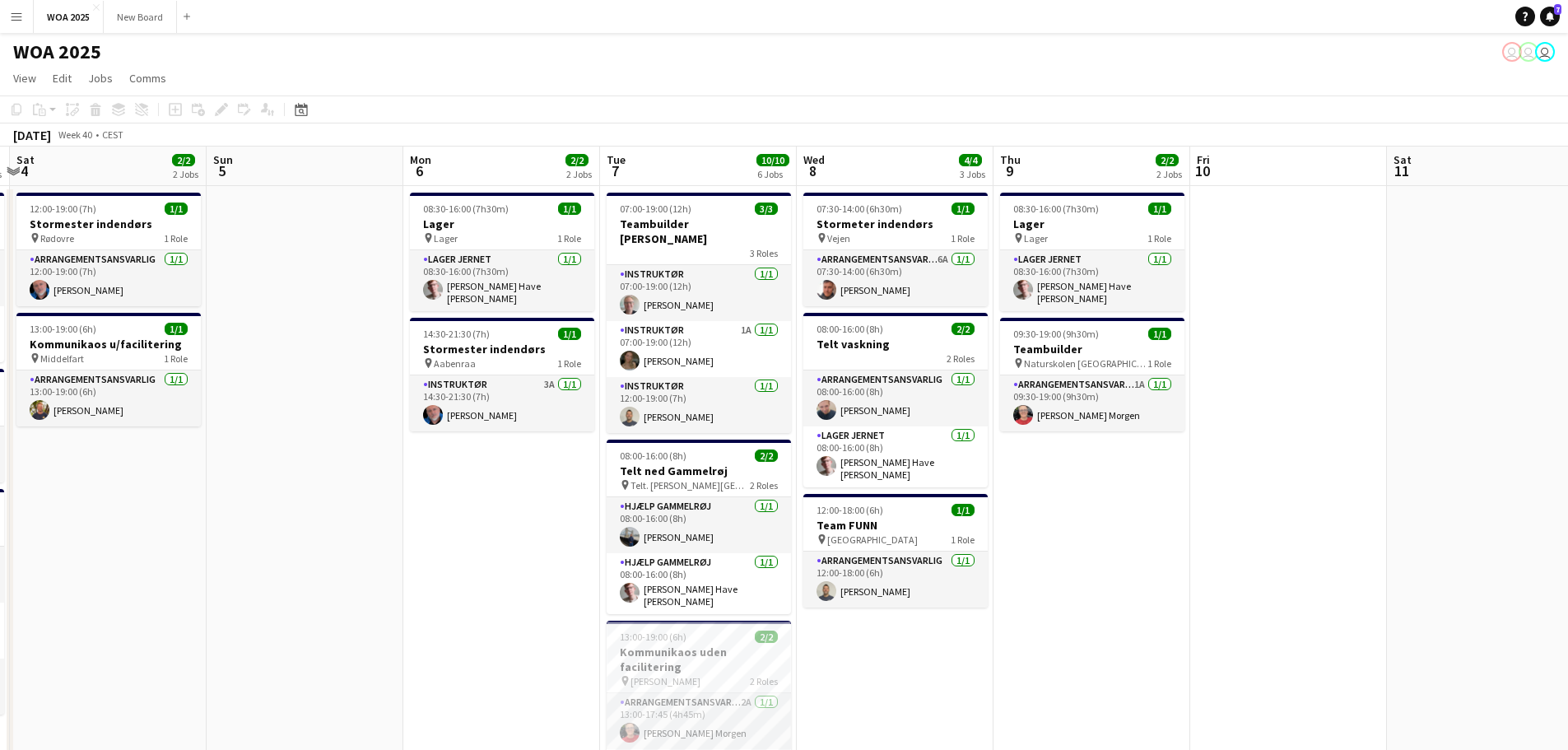
drag, startPoint x: 1010, startPoint y: 391, endPoint x: 1240, endPoint y: 371, distance: 230.9
click at [1240, 371] on app-calendar-viewport "Thu 2 5/5 4 Jobs Fri 3 6/6 3 Jobs Sat 4 2/2 2 Jobs Sun 5 Mon 6 2/2 2 Jobs Tue 7…" at bounding box center [784, 667] width 1568 height 1040
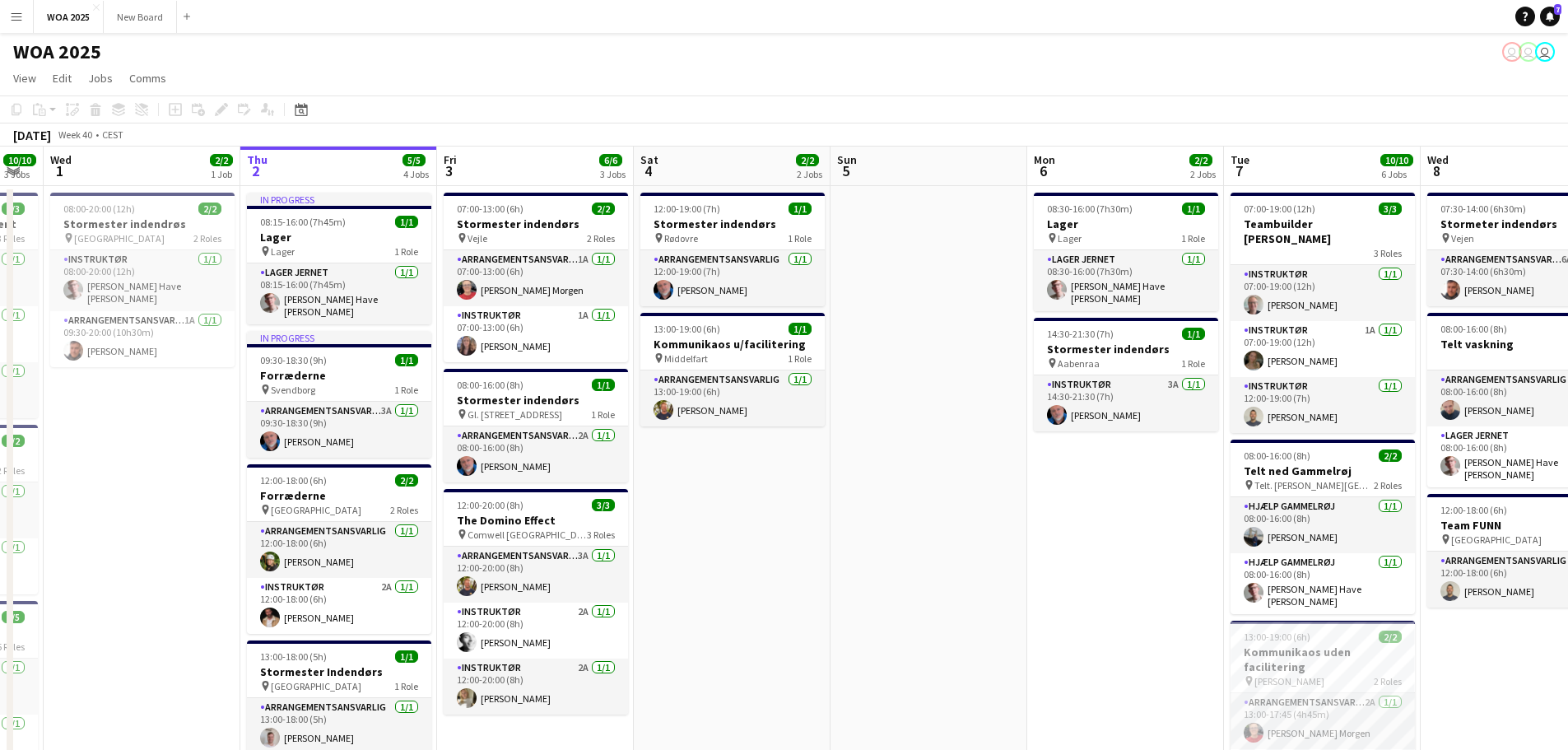
scroll to position [0, 492]
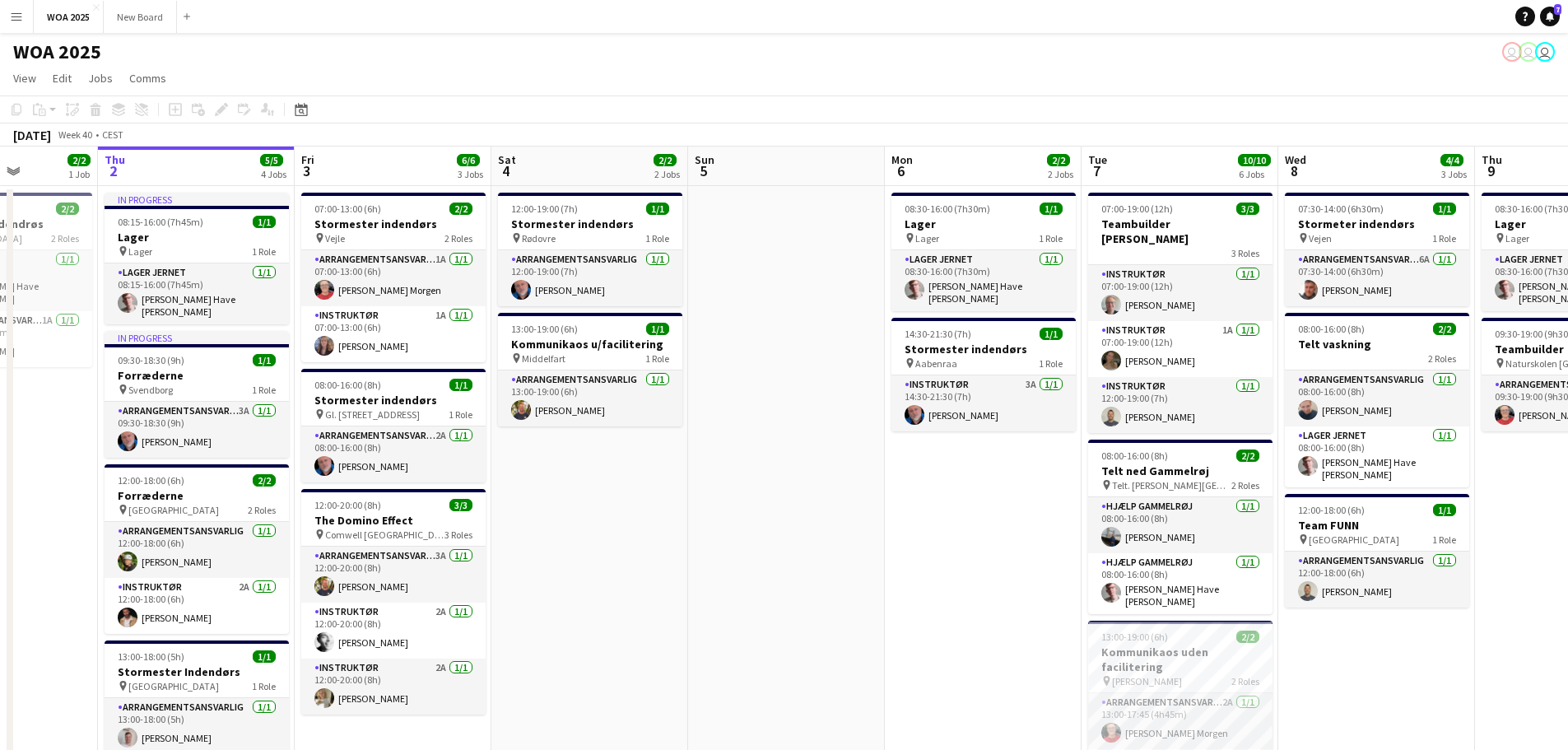
drag, startPoint x: 315, startPoint y: 508, endPoint x: 760, endPoint y: 438, distance: 450.5
click at [760, 438] on app-calendar-viewport "Mon 29 6/6 4 Jobs Tue 30 10/10 3 Jobs Wed 1 2/2 1 Job Thu 2 5/5 4 Jobs Fri 3 6/…" at bounding box center [784, 667] width 1568 height 1040
